Goal: Check status: Check status

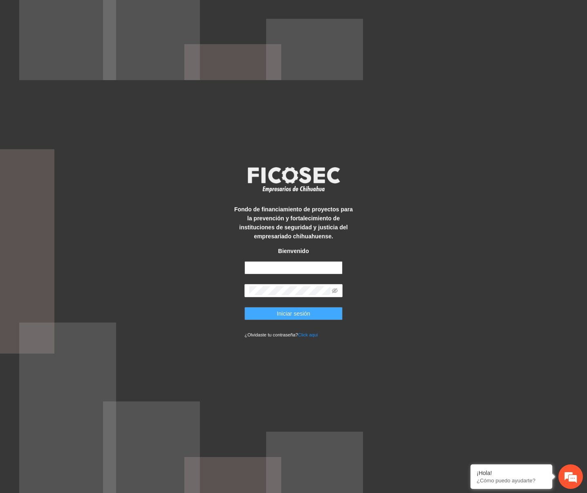
type input "**********"
click at [263, 311] on button "Iniciar sesión" at bounding box center [293, 313] width 98 height 13
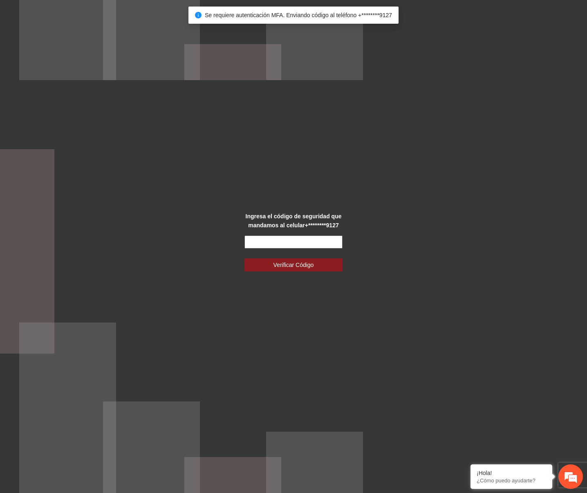
click at [276, 240] on input "text" at bounding box center [293, 241] width 98 height 13
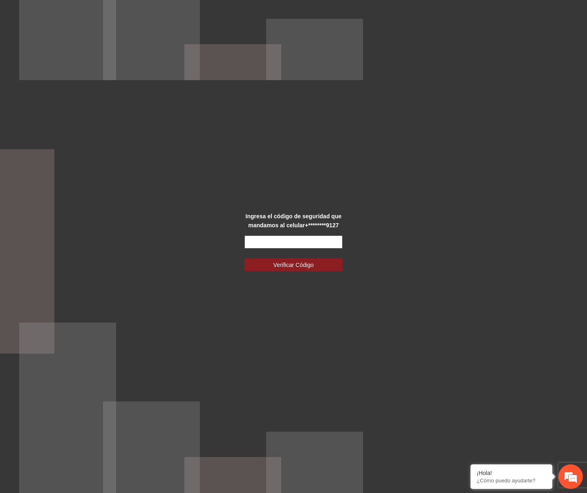
click at [276, 241] on input "text" at bounding box center [293, 241] width 98 height 13
type input "******"
click at [244, 258] on button "Verificar Código" at bounding box center [293, 264] width 98 height 13
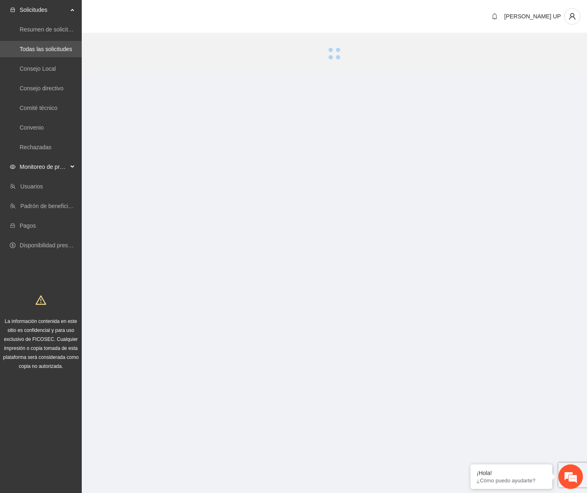
click at [55, 170] on span "Monitoreo de proyectos" at bounding box center [44, 167] width 48 height 16
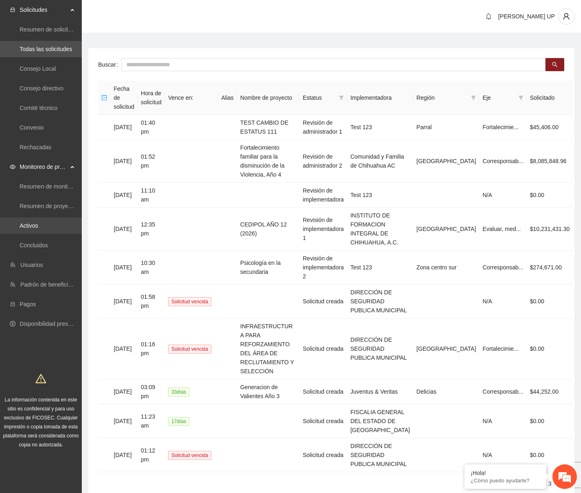
click at [38, 222] on link "Activos" at bounding box center [29, 225] width 18 height 7
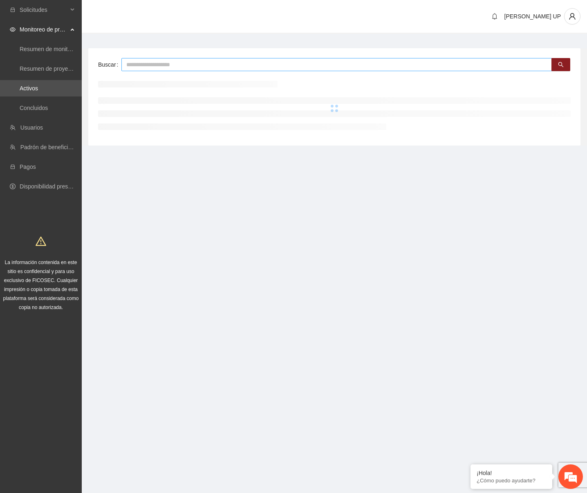
click at [147, 69] on input "text" at bounding box center [336, 64] width 430 height 13
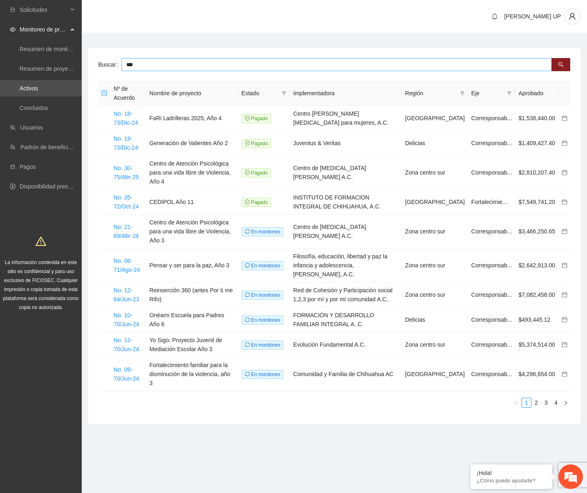
type input "***"
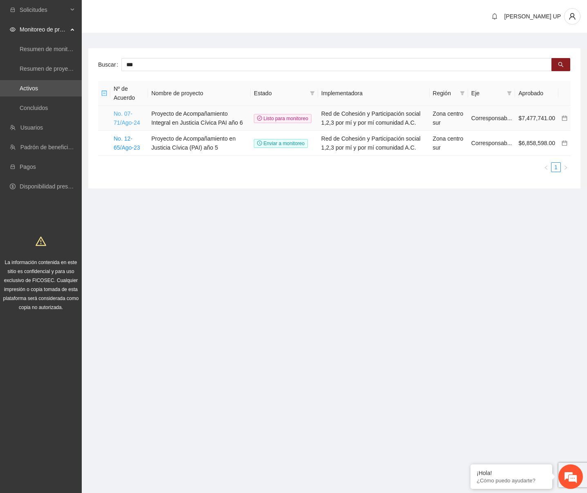
click at [139, 121] on link "No. 07-71/Ago-24" at bounding box center [127, 118] width 27 height 16
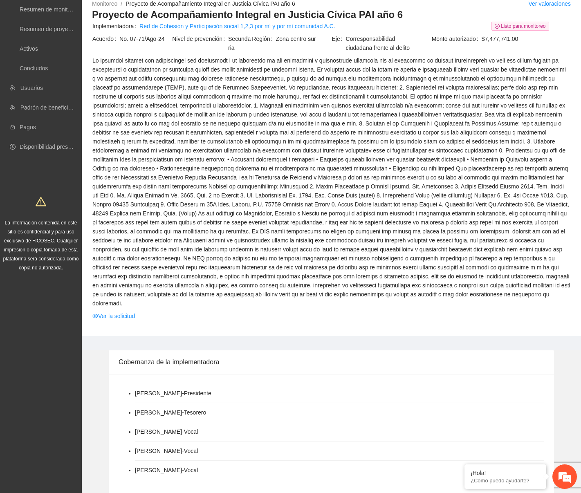
scroll to position [41, 0]
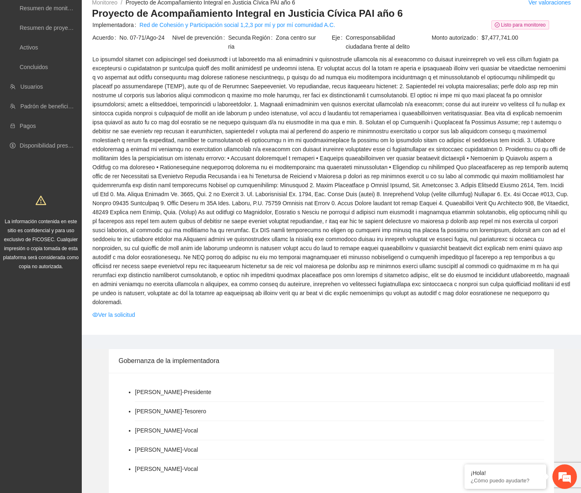
drag, startPoint x: 299, startPoint y: 480, endPoint x: 302, endPoint y: 408, distance: 72.0
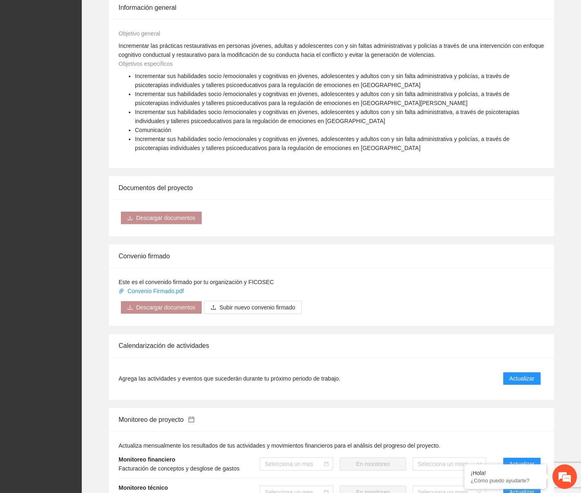
scroll to position [613, 0]
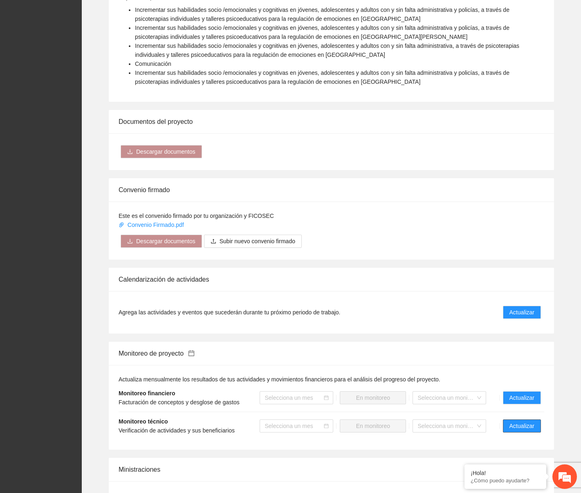
click at [520, 421] on span "Actualizar" at bounding box center [521, 425] width 25 height 9
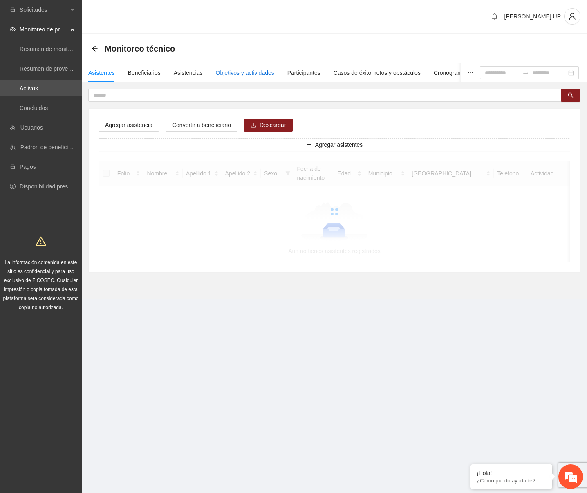
click at [249, 68] on div "Objetivos y actividades" at bounding box center [245, 72] width 58 height 9
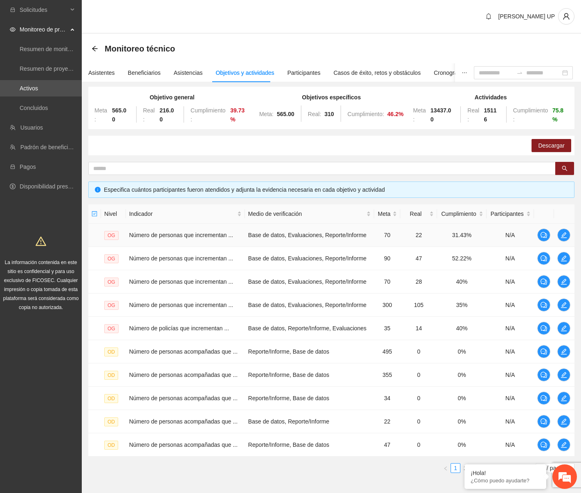
scroll to position [41, 0]
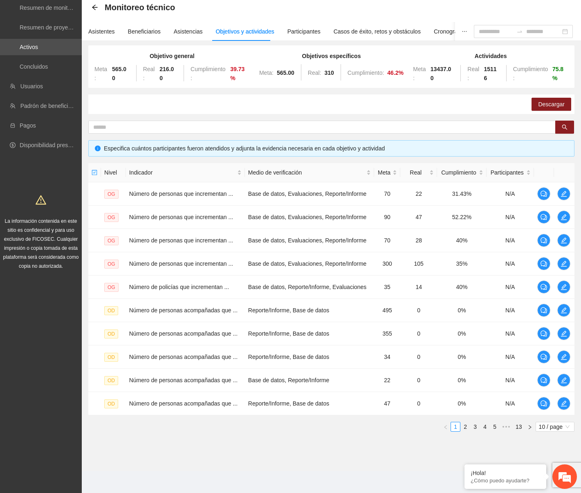
click at [518, 424] on link "13" at bounding box center [518, 426] width 11 height 9
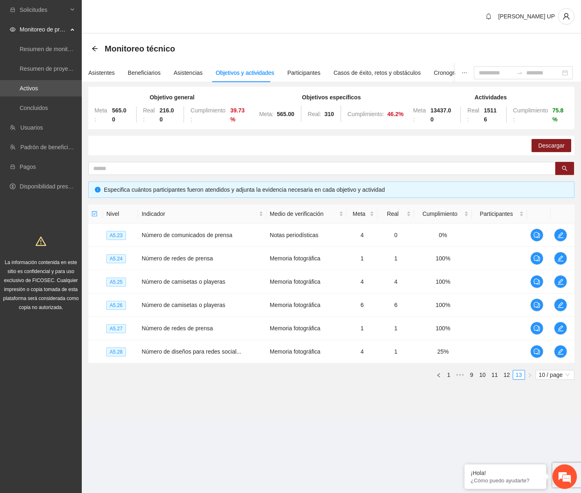
scroll to position [0, 0]
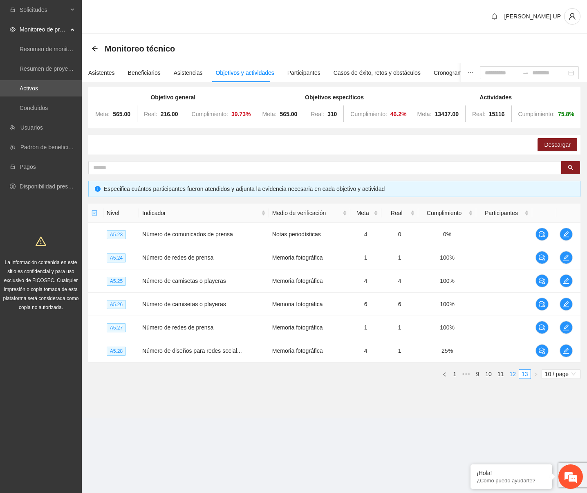
click at [511, 374] on link "12" at bounding box center [512, 374] width 11 height 9
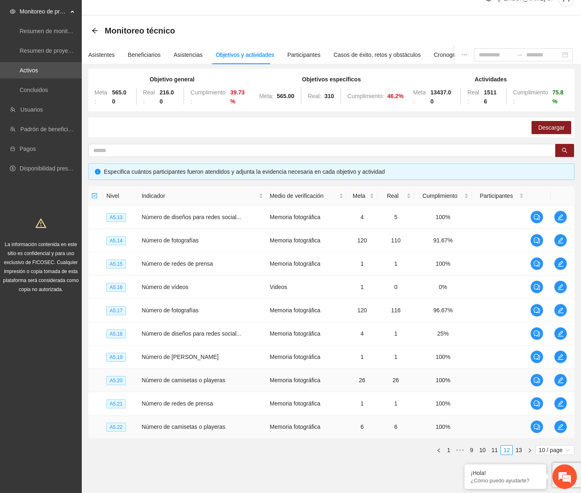
scroll to position [41, 0]
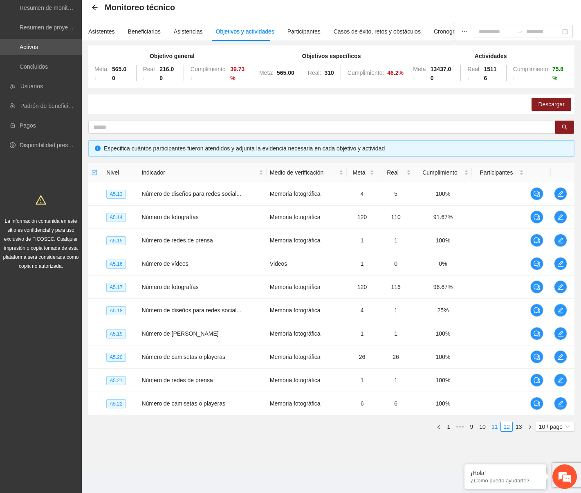
click at [496, 426] on link "11" at bounding box center [494, 426] width 11 height 9
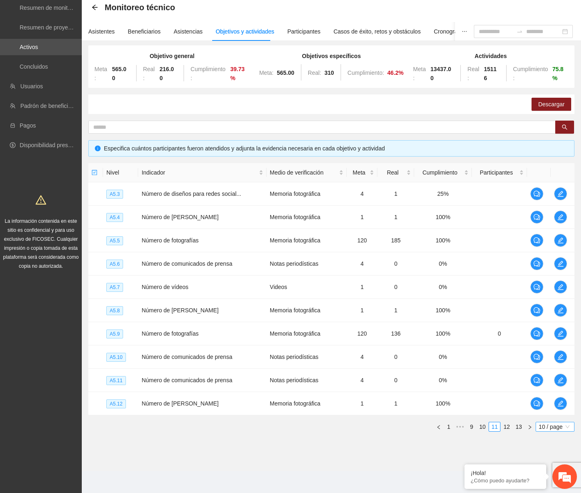
click at [542, 427] on span "10 / page" at bounding box center [555, 426] width 32 height 9
click at [551, 478] on div "100 / page" at bounding box center [554, 480] width 29 height 9
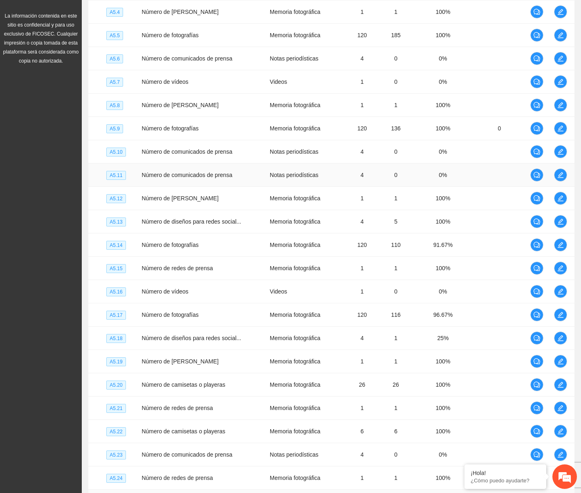
scroll to position [414, 0]
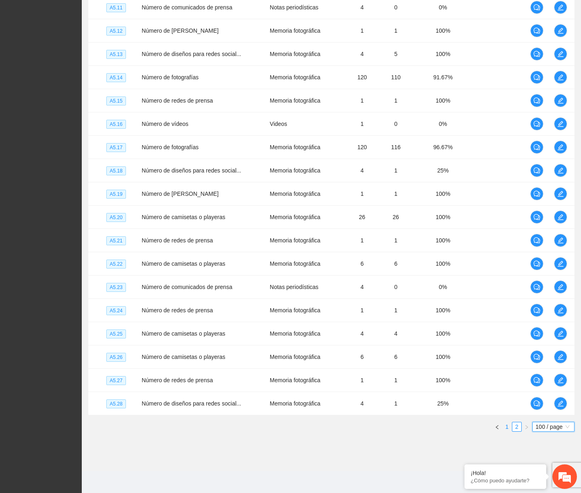
click at [510, 426] on link "1" at bounding box center [506, 426] width 9 height 9
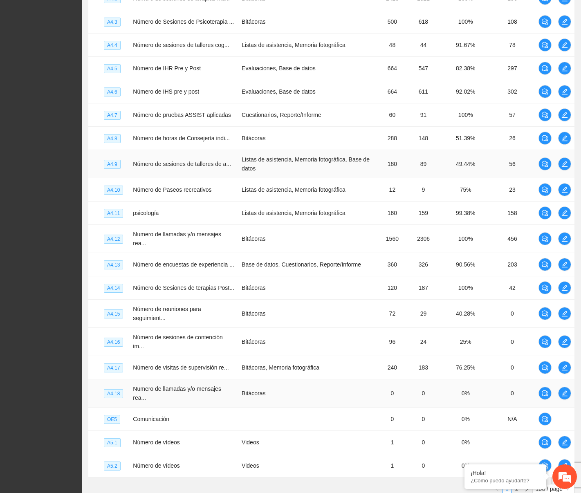
scroll to position [2202, 0]
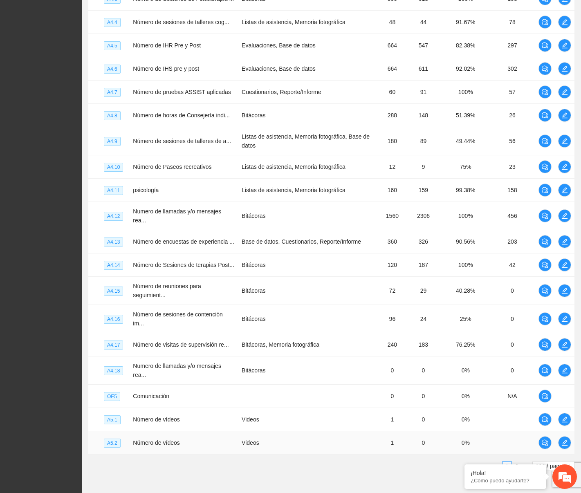
drag, startPoint x: 474, startPoint y: 410, endPoint x: 481, endPoint y: 412, distance: 7.2
click at [474, 431] on td "0%" at bounding box center [466, 442] width 48 height 23
click at [515, 462] on link "2" at bounding box center [516, 466] width 9 height 9
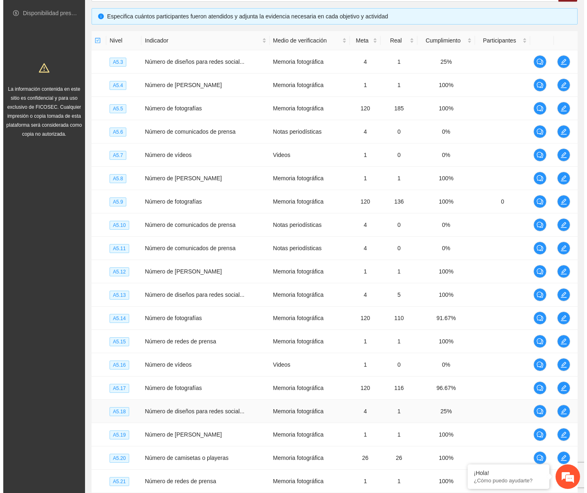
scroll to position [169, 0]
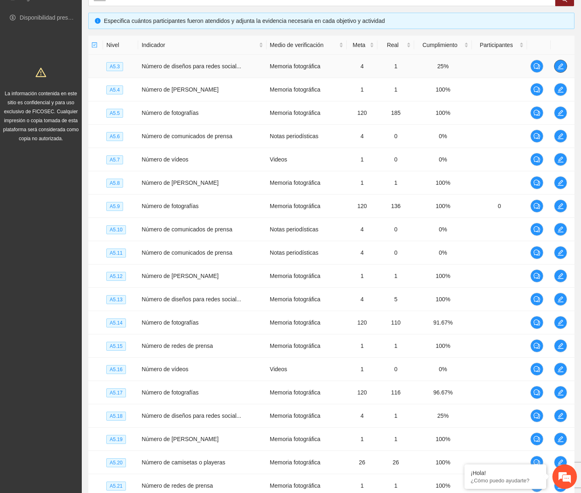
click at [559, 69] on button "button" at bounding box center [560, 66] width 13 height 13
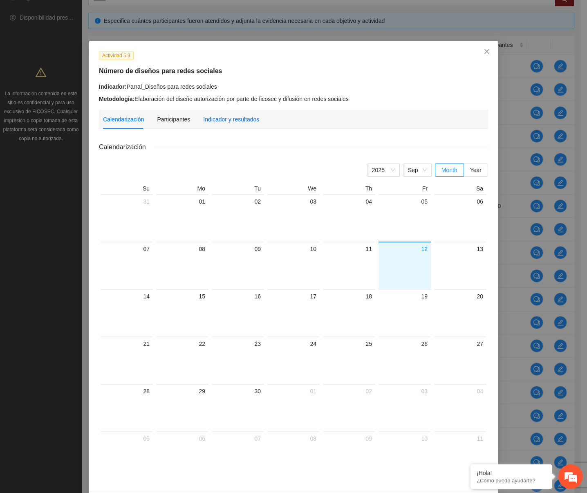
click at [244, 121] on div "Indicador y resultados" at bounding box center [231, 119] width 56 height 9
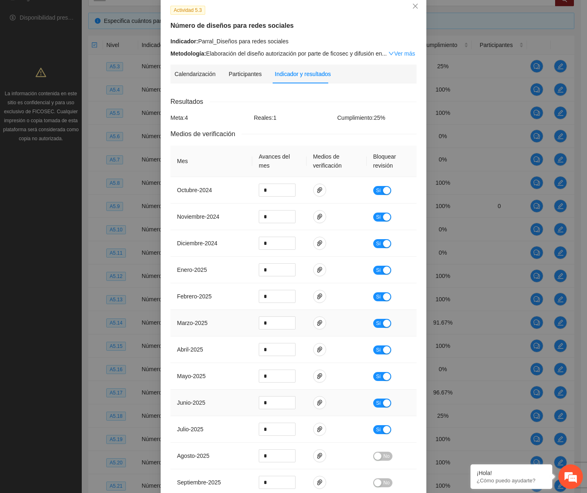
scroll to position [127, 0]
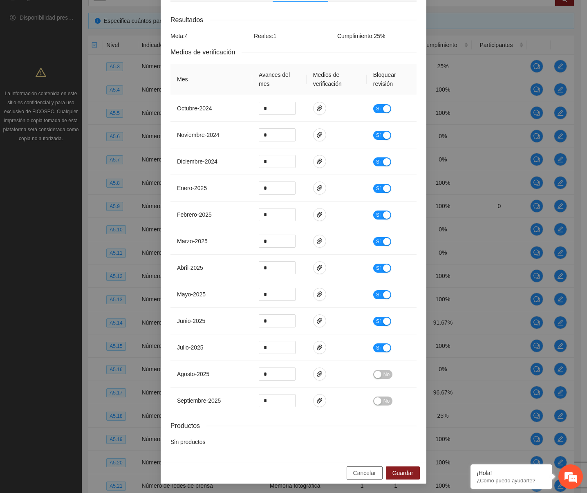
click at [371, 467] on button "Cancelar" at bounding box center [365, 472] width 36 height 13
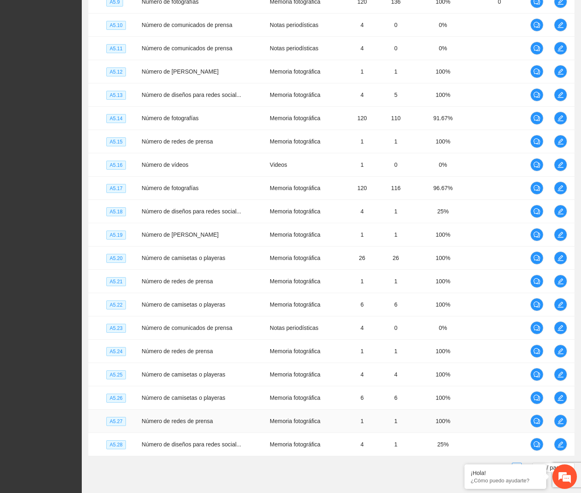
scroll to position [414, 0]
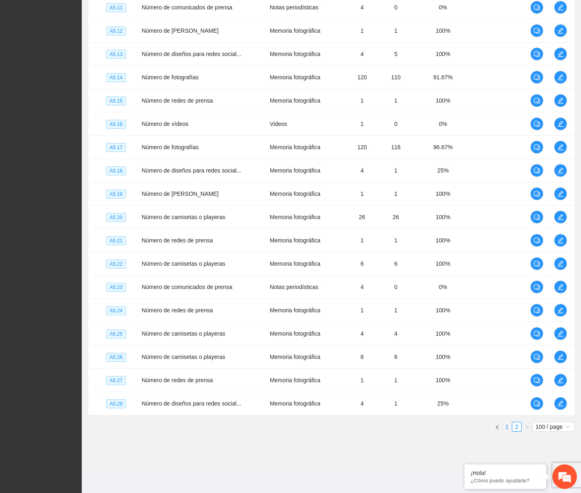
click at [504, 427] on link "1" at bounding box center [506, 426] width 9 height 9
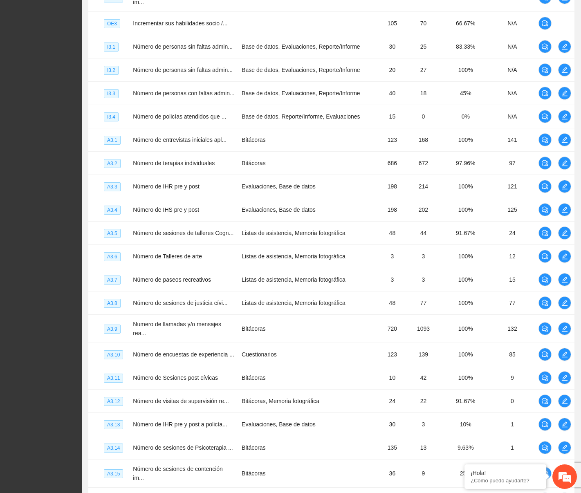
scroll to position [2202, 0]
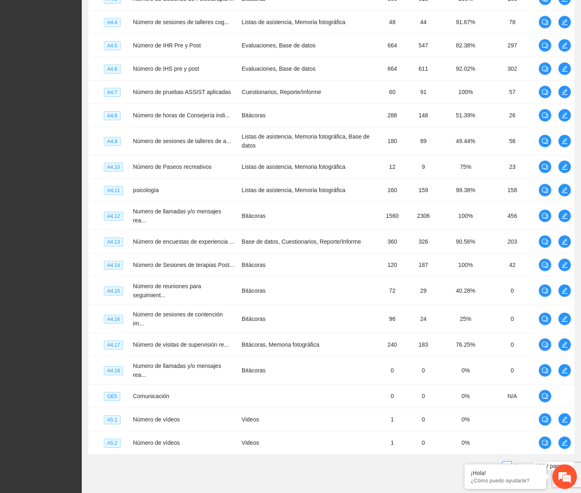
click at [516, 462] on link "2" at bounding box center [516, 466] width 9 height 9
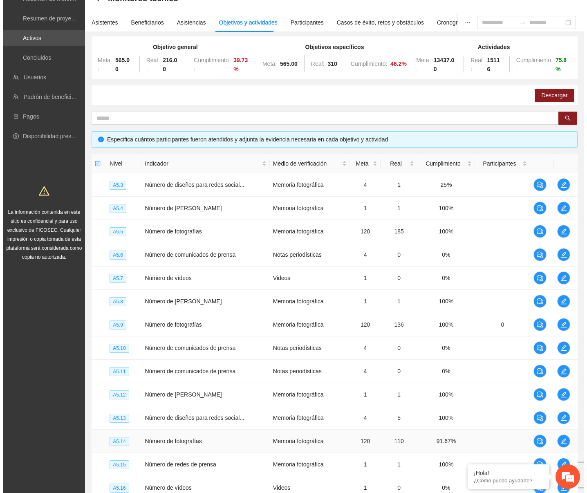
scroll to position [0, 0]
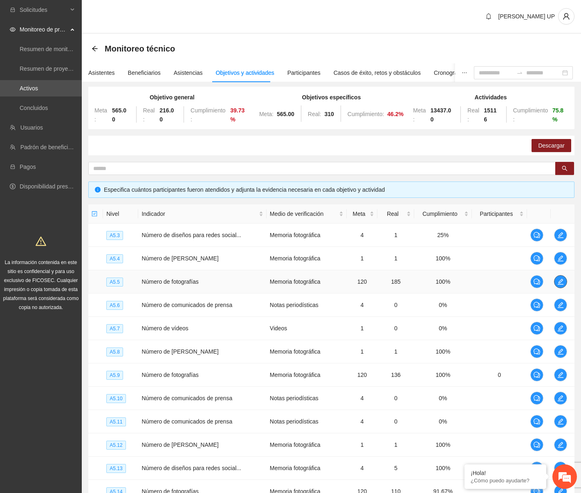
click at [565, 283] on span "edit" at bounding box center [560, 281] width 12 height 7
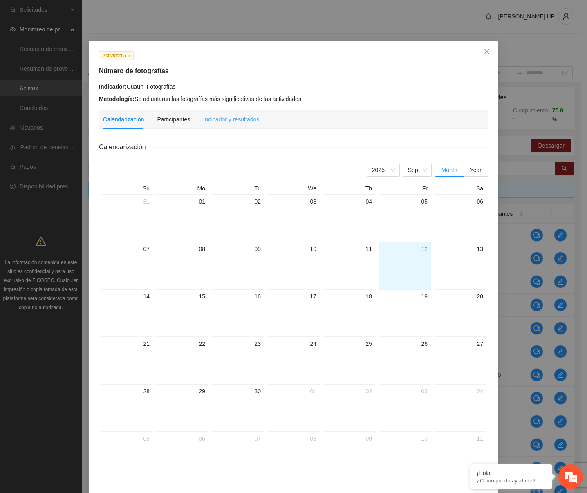
click at [230, 126] on div "Indicador y resultados" at bounding box center [231, 119] width 56 height 19
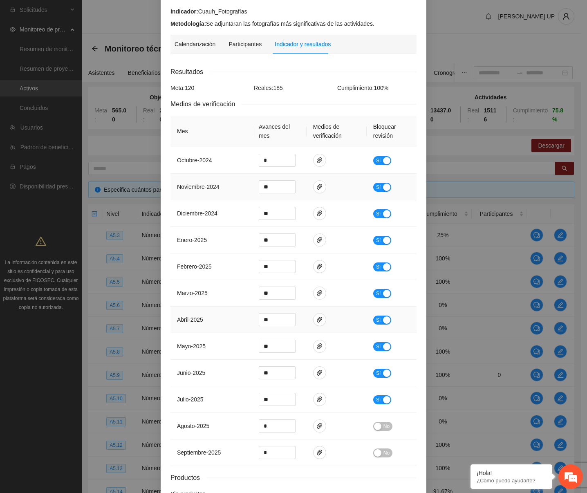
scroll to position [127, 0]
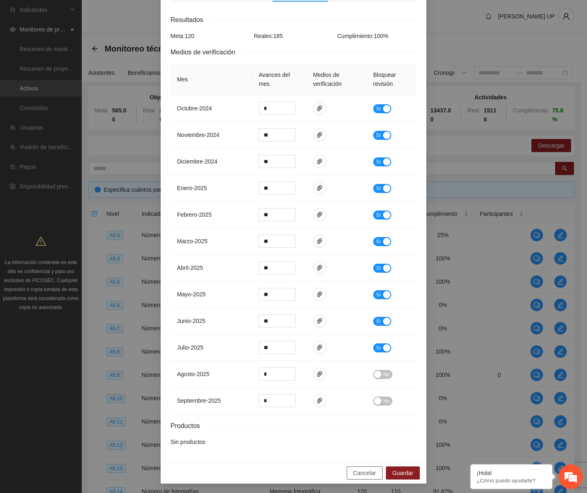
click at [375, 474] on button "Cancelar" at bounding box center [365, 472] width 36 height 13
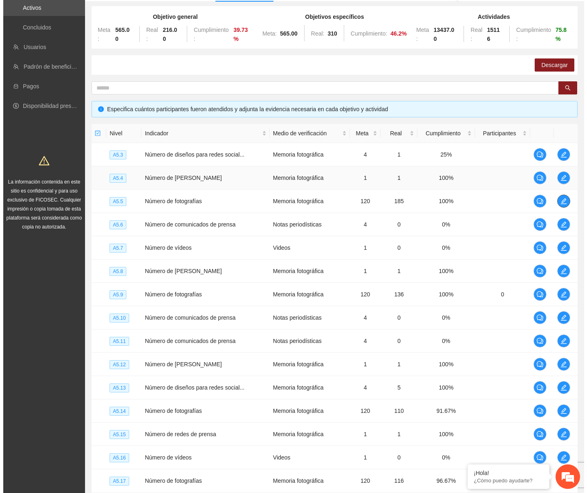
scroll to position [82, 0]
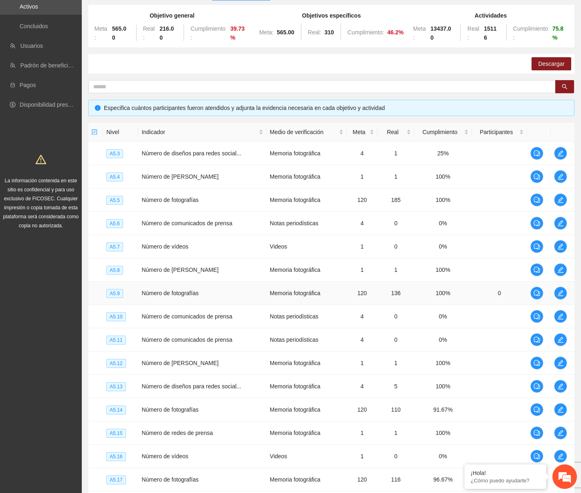
click at [504, 295] on td "0" at bounding box center [499, 293] width 55 height 23
click at [556, 296] on button "button" at bounding box center [560, 293] width 13 height 13
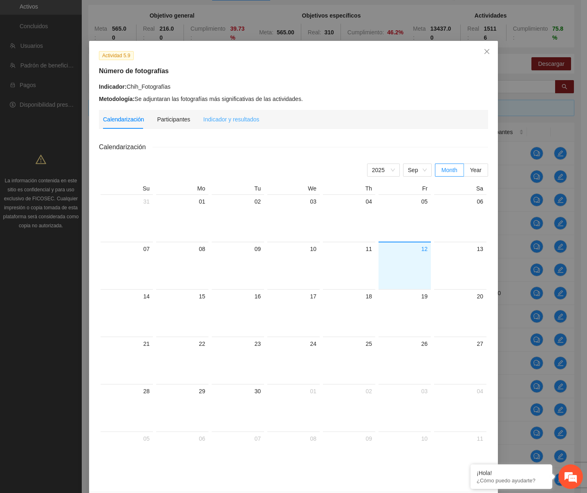
click at [234, 127] on div "Indicador y resultados" at bounding box center [231, 119] width 56 height 19
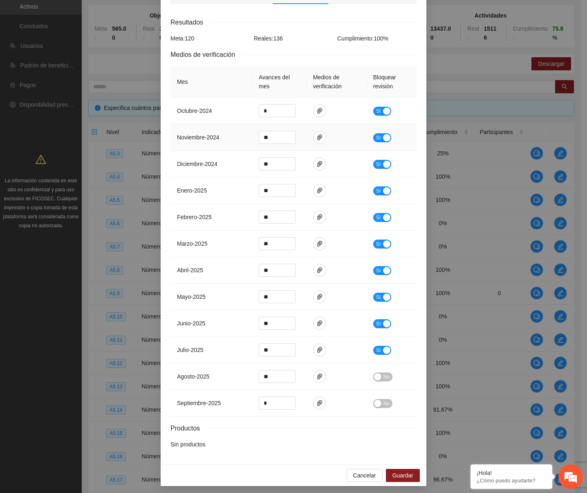
scroll to position [127, 0]
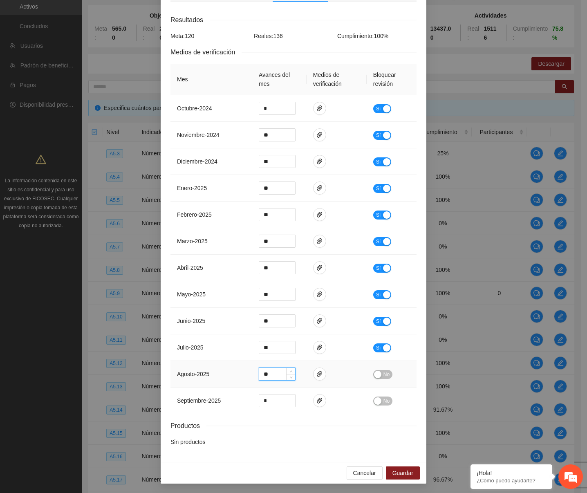
drag, startPoint x: 274, startPoint y: 374, endPoint x: 258, endPoint y: 372, distance: 16.9
click at [259, 372] on input "**" at bounding box center [277, 374] width 36 height 12
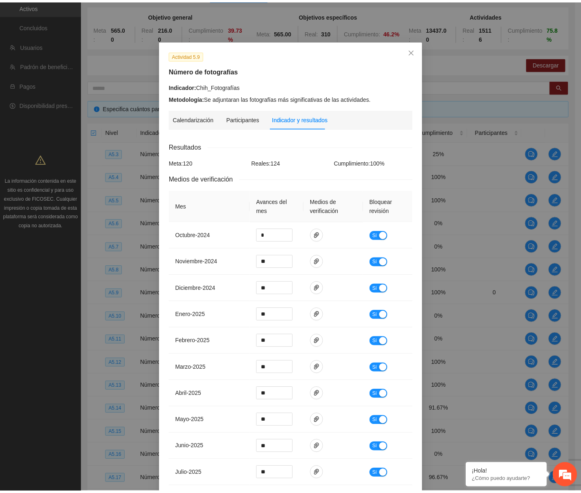
scroll to position [0, 0]
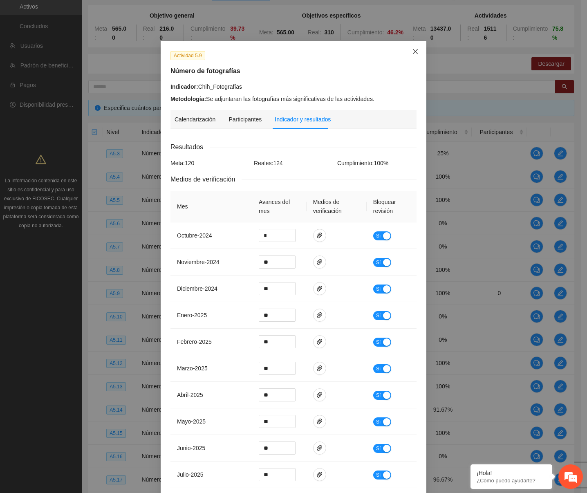
click at [408, 55] on span "Close" at bounding box center [415, 52] width 22 height 22
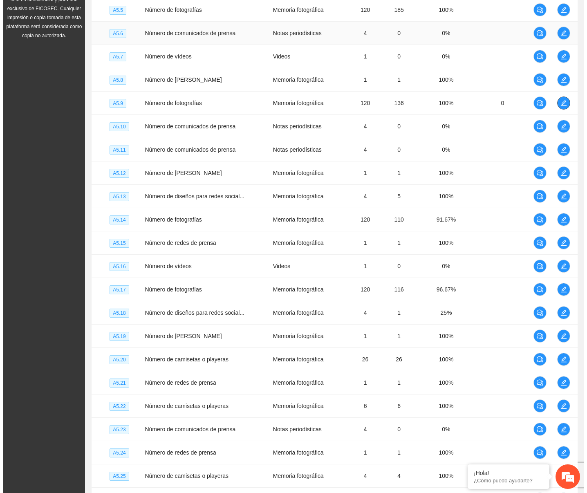
scroll to position [286, 0]
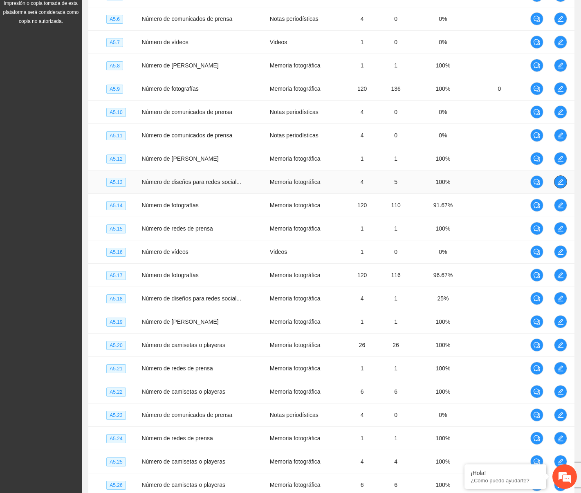
click at [560, 183] on icon "edit" at bounding box center [560, 182] width 7 height 7
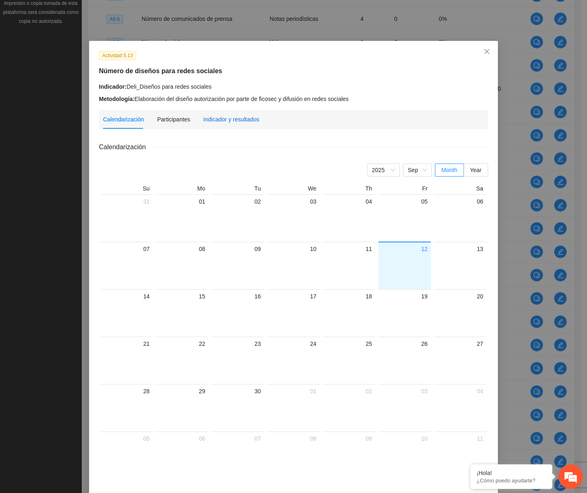
click at [230, 118] on div "Indicador y resultados" at bounding box center [231, 119] width 56 height 9
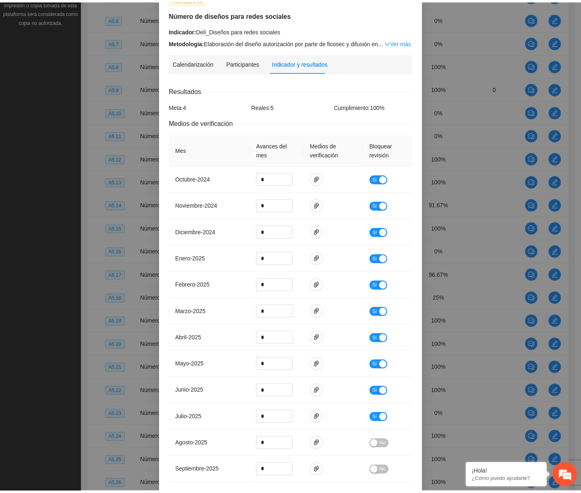
scroll to position [0, 0]
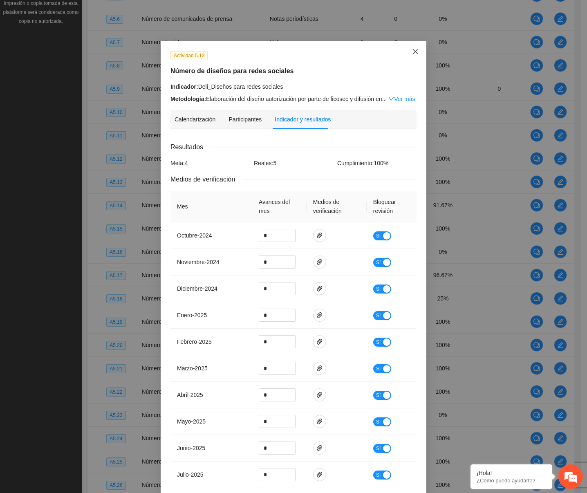
click at [408, 57] on span "Close" at bounding box center [415, 52] width 22 height 22
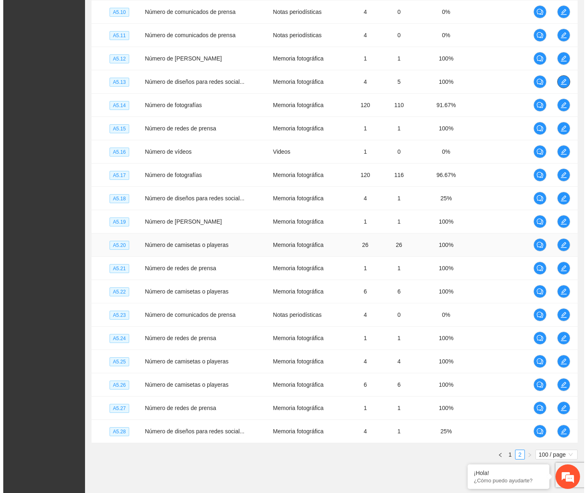
scroll to position [373, 0]
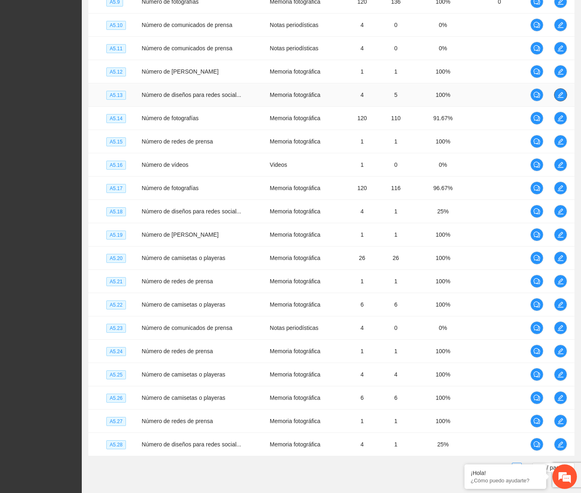
click at [557, 93] on span "edit" at bounding box center [560, 95] width 12 height 7
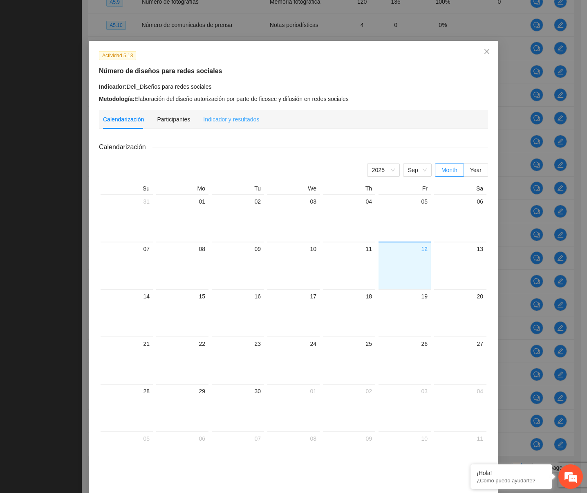
click at [231, 112] on div "Indicador y resultados" at bounding box center [231, 119] width 56 height 19
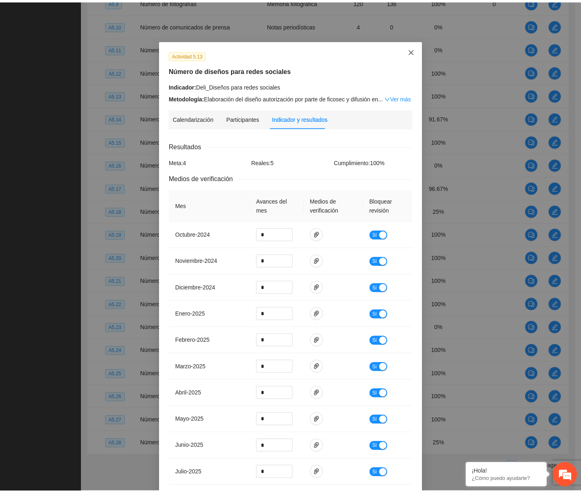
scroll to position [0, 0]
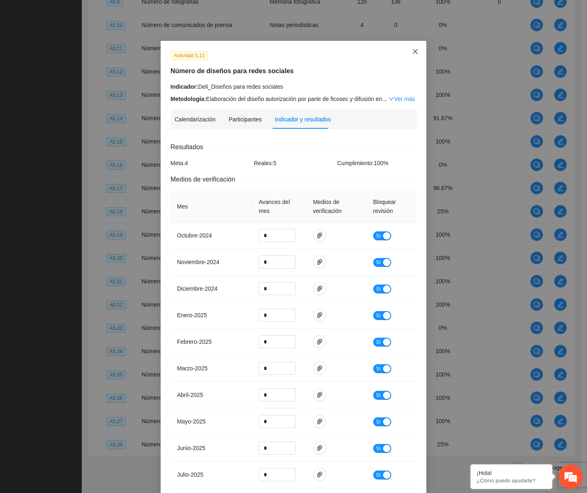
click at [422, 57] on span "Close" at bounding box center [415, 52] width 22 height 22
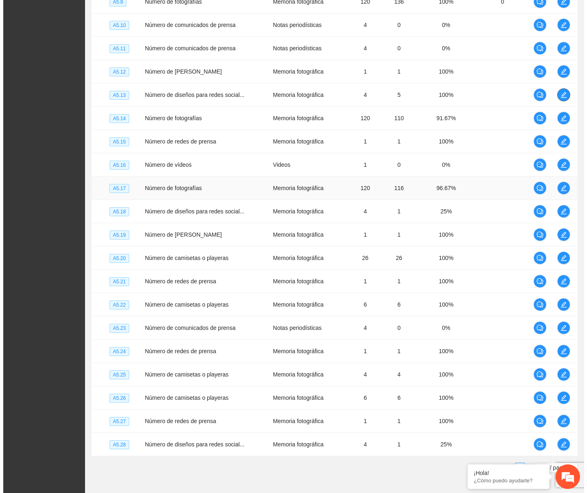
scroll to position [414, 0]
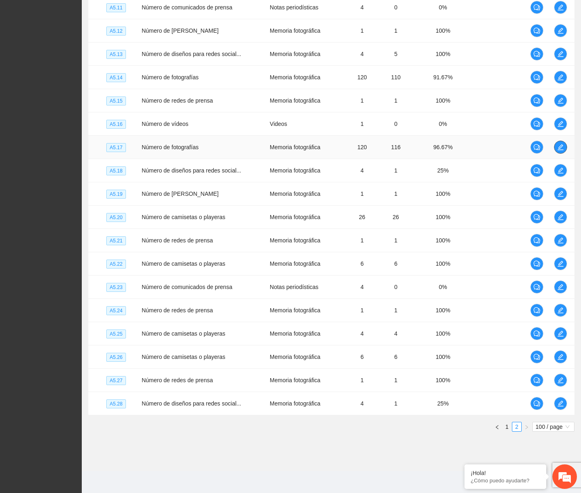
click at [556, 150] on button "button" at bounding box center [560, 147] width 13 height 13
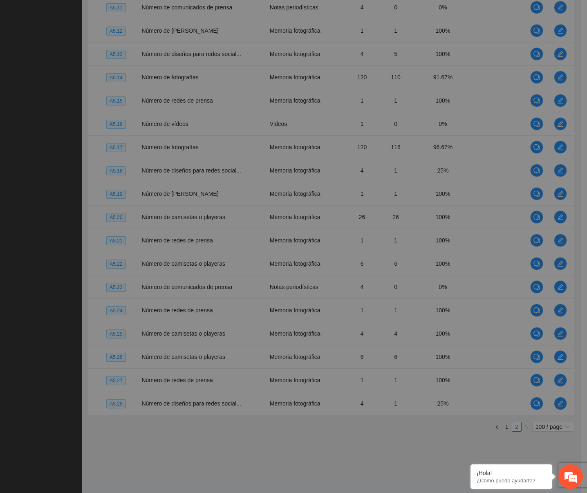
click at [559, 149] on div "Actividad 5.17 Número de fotografías Indicador: Deli_Fotografías Metodología: S…" at bounding box center [293, 246] width 587 height 493
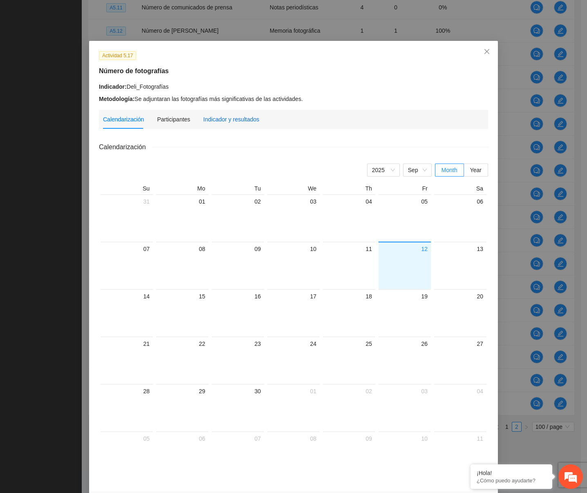
click at [220, 118] on div "Indicador y resultados" at bounding box center [231, 119] width 56 height 9
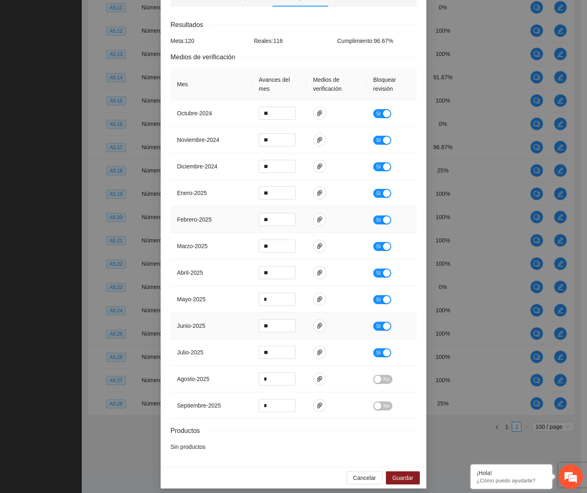
scroll to position [127, 0]
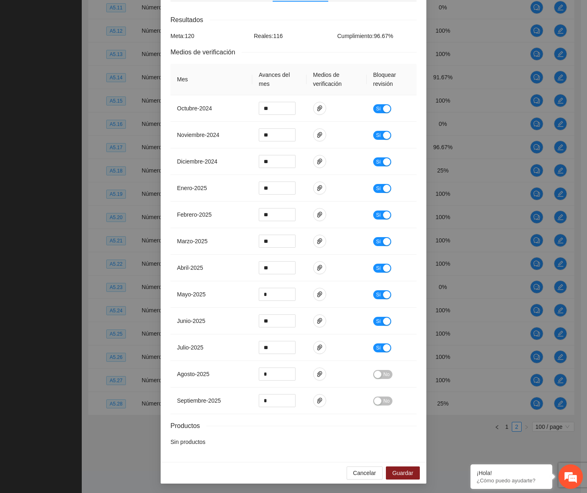
click at [381, 464] on div "Cancelar Guardar" at bounding box center [294, 473] width 266 height 22
click at [378, 466] on button "Cancelar" at bounding box center [365, 472] width 36 height 13
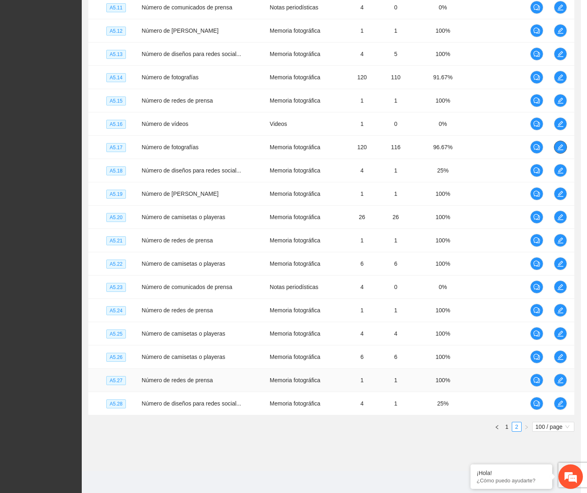
scroll to position [0, 0]
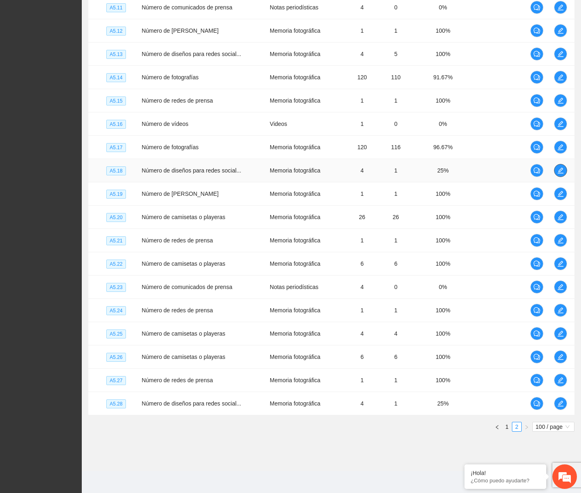
click at [561, 169] on icon "edit" at bounding box center [560, 170] width 7 height 7
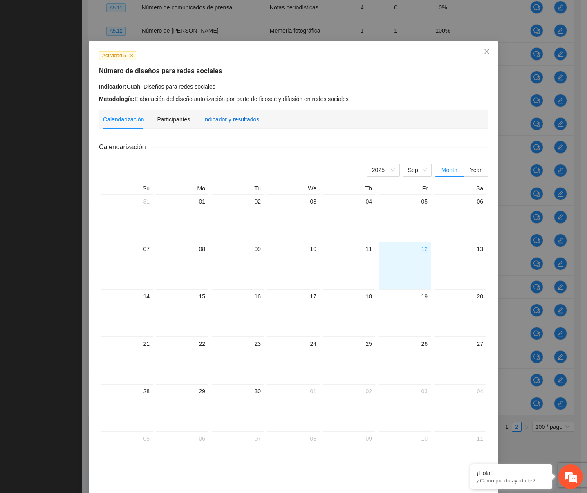
click at [246, 120] on div "Indicador y resultados" at bounding box center [231, 119] width 56 height 9
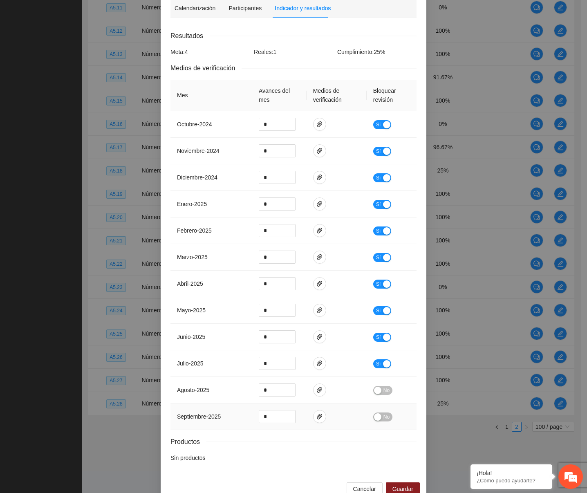
scroll to position [127, 0]
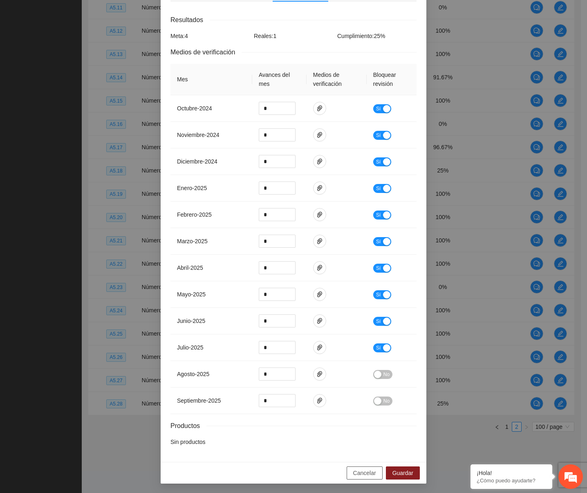
click at [352, 468] on button "Cancelar" at bounding box center [365, 472] width 36 height 13
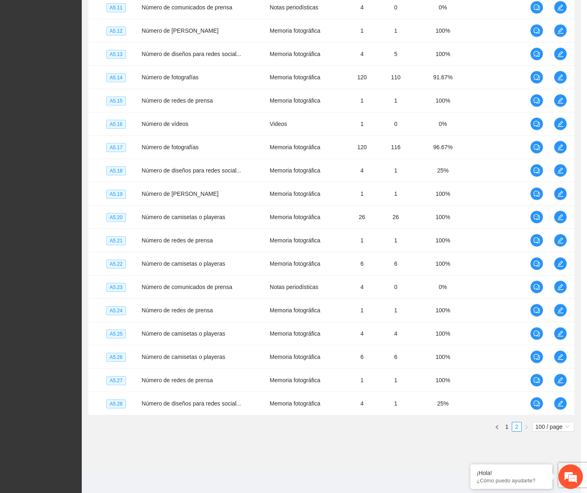
scroll to position [86, 0]
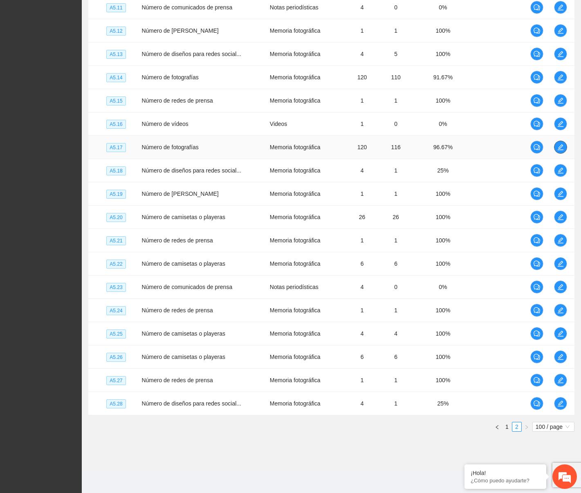
click at [558, 148] on icon "edit" at bounding box center [560, 147] width 7 height 7
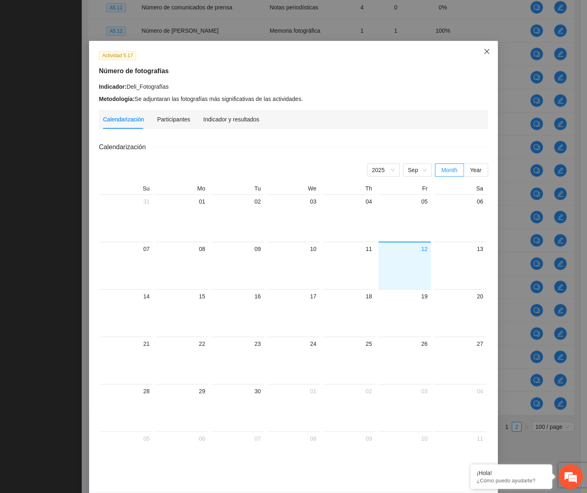
click at [490, 52] on span "Close" at bounding box center [487, 52] width 22 height 22
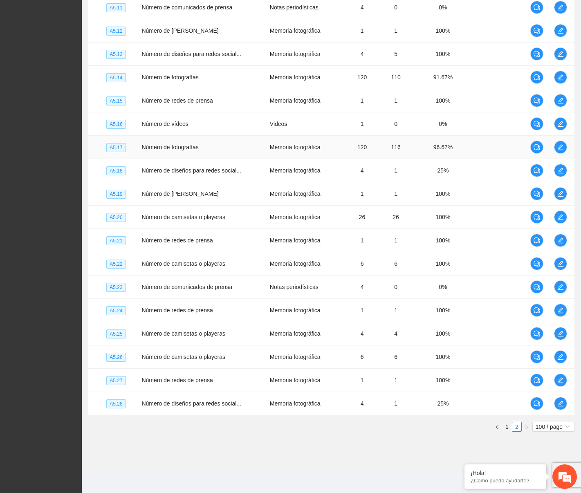
click at [523, 151] on td at bounding box center [499, 147] width 55 height 23
click at [561, 148] on icon "edit" at bounding box center [560, 147] width 7 height 7
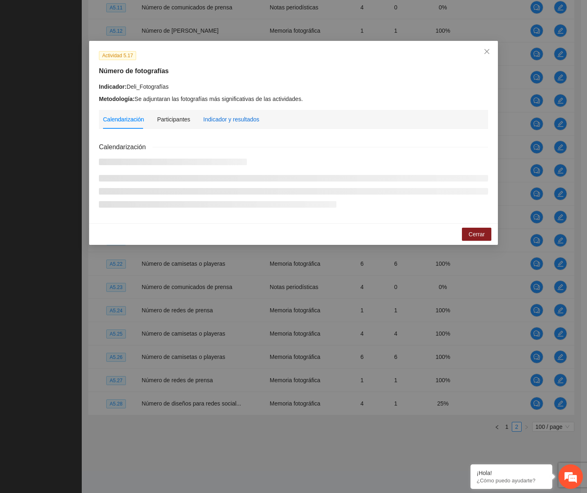
click at [226, 122] on div "Indicador y resultados" at bounding box center [231, 119] width 56 height 9
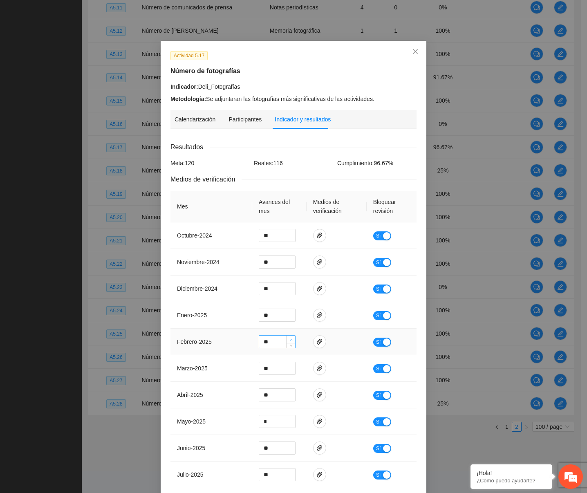
scroll to position [127, 0]
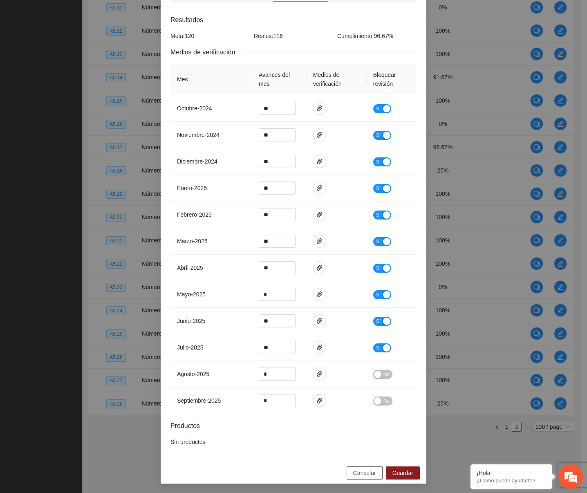
click at [366, 475] on span "Cancelar" at bounding box center [364, 472] width 23 height 9
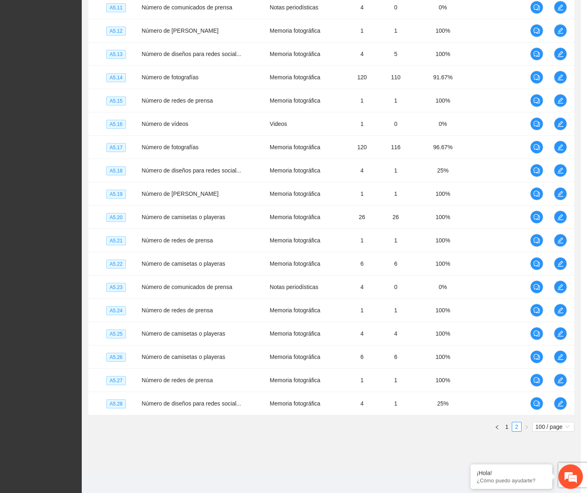
scroll to position [86, 0]
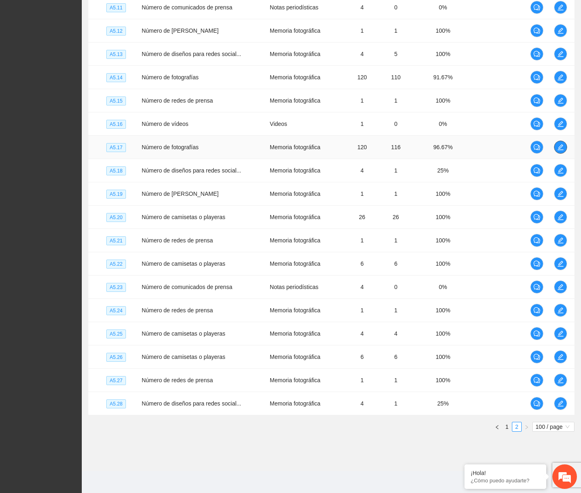
click at [564, 151] on button "button" at bounding box center [560, 147] width 13 height 13
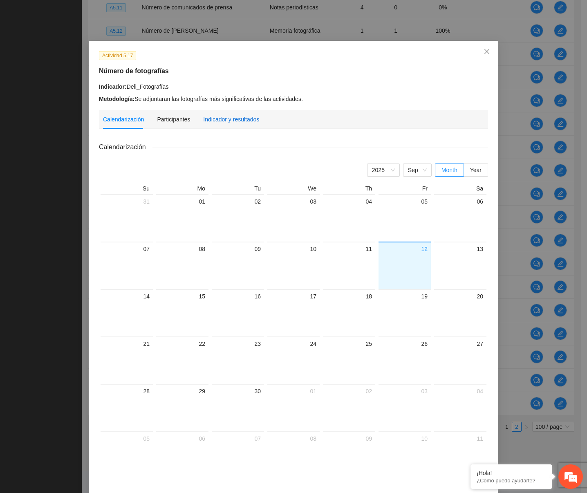
click at [243, 116] on div "Indicador y resultados" at bounding box center [231, 119] width 56 height 9
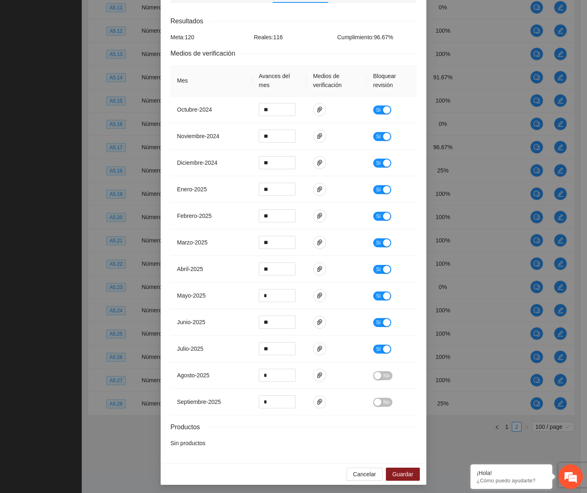
scroll to position [127, 0]
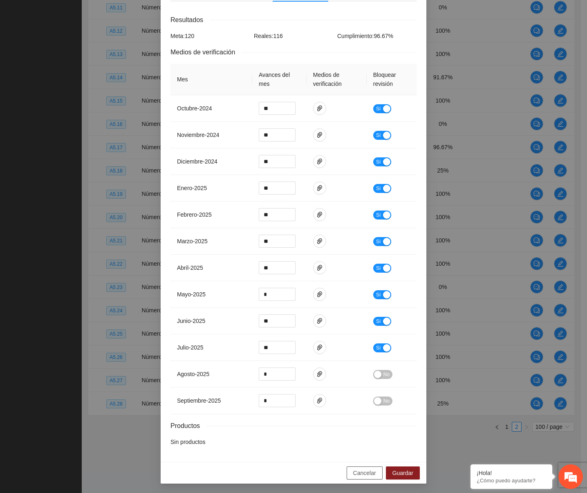
click at [370, 472] on span "Cancelar" at bounding box center [364, 472] width 23 height 9
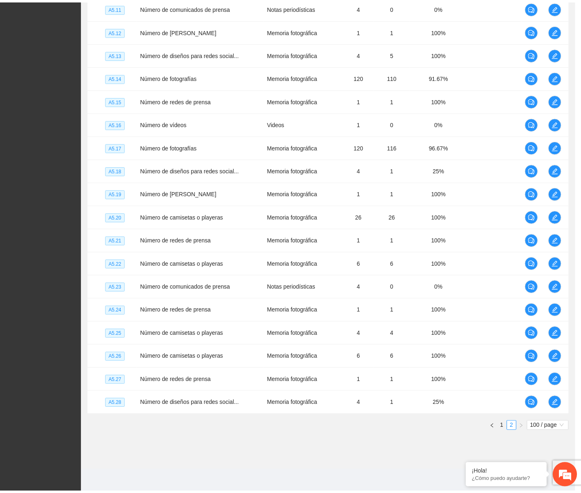
scroll to position [86, 0]
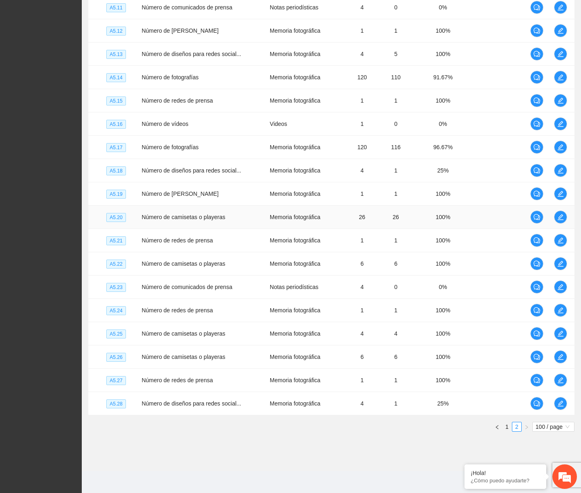
drag, startPoint x: 468, startPoint y: 217, endPoint x: 543, endPoint y: 213, distance: 75.3
click at [468, 217] on td "100%" at bounding box center [443, 217] width 58 height 23
click at [560, 216] on icon "edit" at bounding box center [560, 217] width 7 height 7
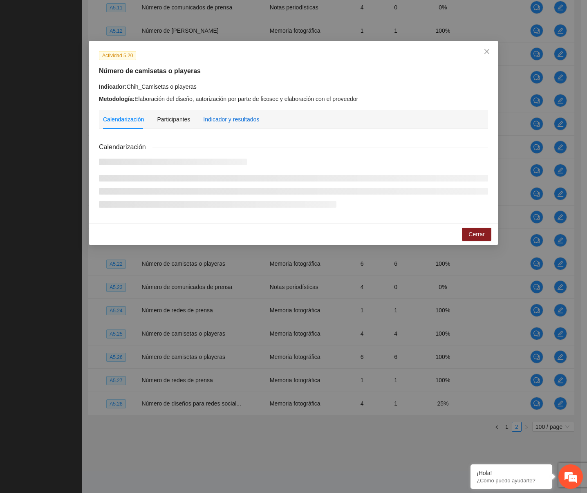
click at [224, 115] on div "Indicador y resultados" at bounding box center [231, 119] width 56 height 9
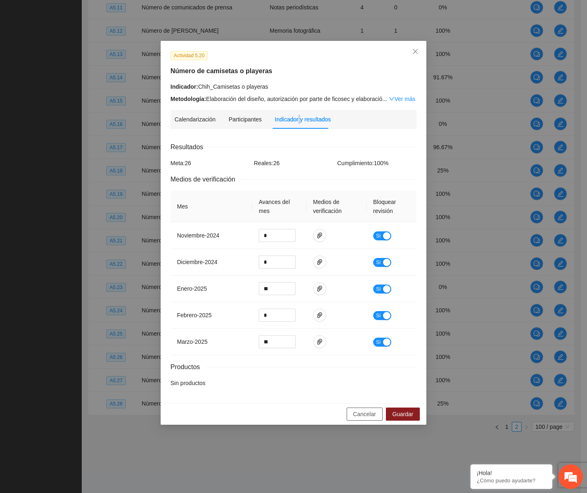
click at [354, 408] on button "Cancelar" at bounding box center [365, 414] width 36 height 13
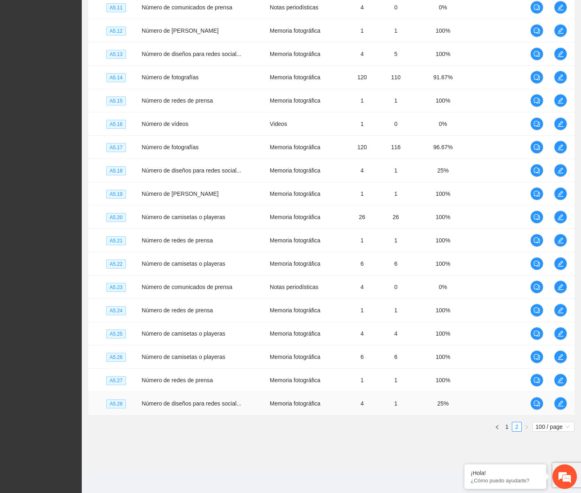
click at [489, 394] on td at bounding box center [499, 403] width 55 height 23
click at [496, 425] on icon "left" at bounding box center [497, 427] width 5 height 5
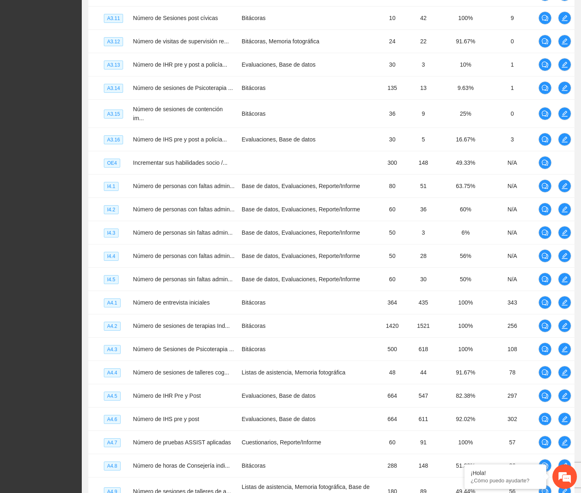
scroll to position [2202, 0]
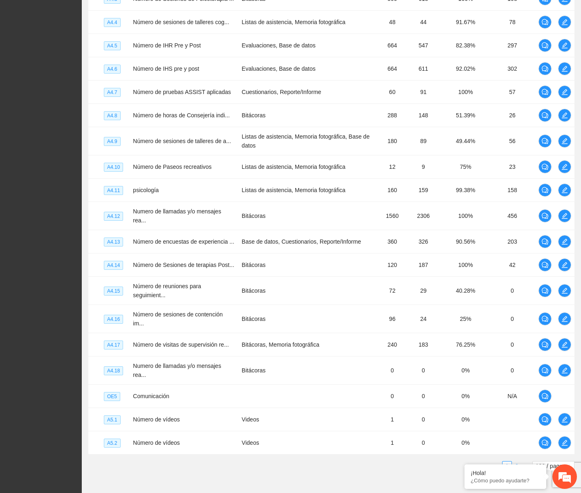
click at [515, 461] on li "2" at bounding box center [517, 466] width 10 height 10
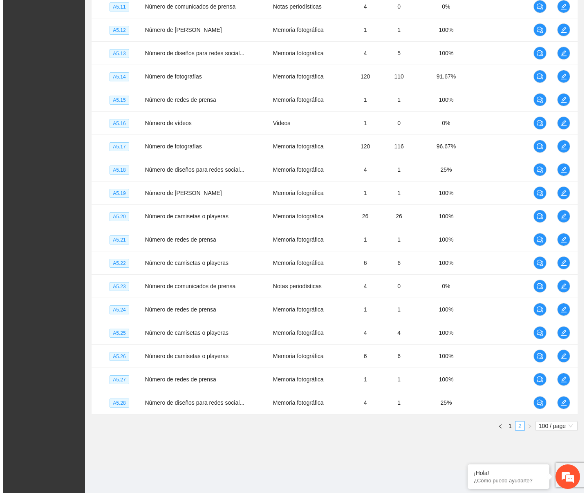
scroll to position [414, 0]
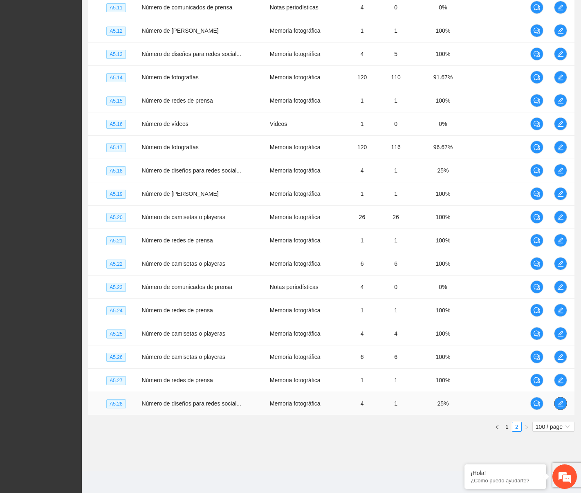
click at [562, 405] on icon "edit" at bounding box center [560, 403] width 7 height 7
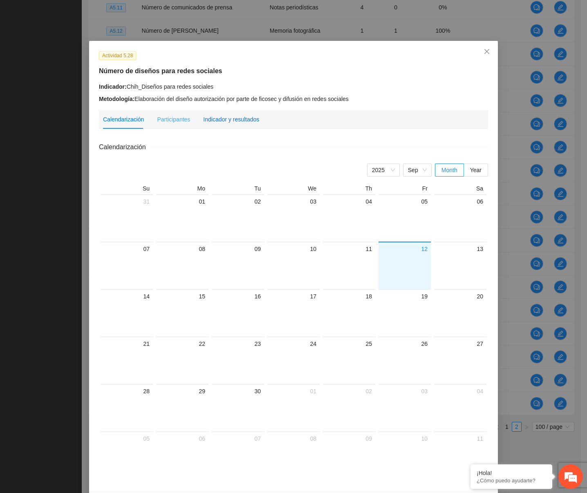
click at [241, 115] on div "Indicador y resultados" at bounding box center [231, 119] width 56 height 9
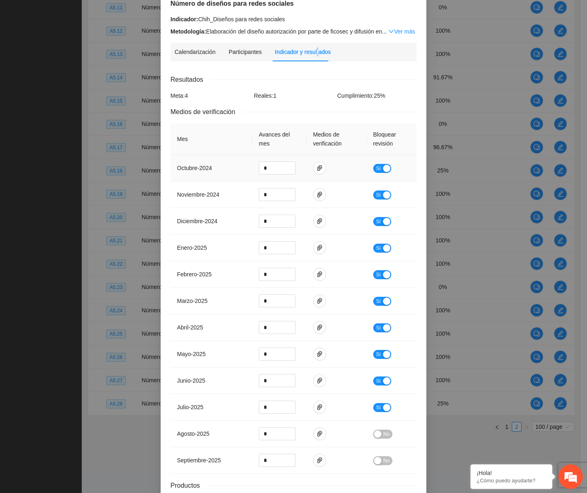
scroll to position [127, 0]
